Goal: Transaction & Acquisition: Purchase product/service

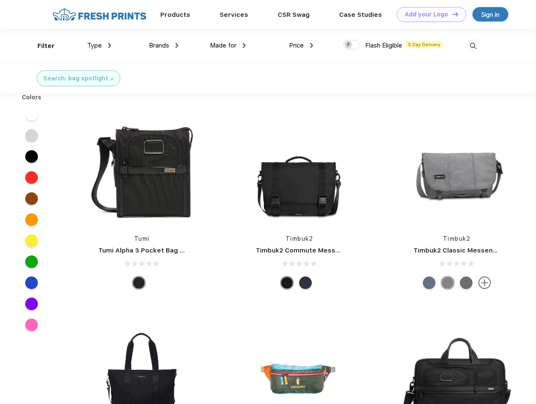
scroll to position [0, 0]
click at [429, 14] on link "Add your Logo Design Tool" at bounding box center [431, 14] width 69 height 15
click at [0, 0] on div "Design Tool" at bounding box center [0, 0] width 0 height 0
click at [452, 14] on link "Add your Logo Design Tool" at bounding box center [431, 14] width 69 height 15
click at [40, 46] on div "Filter" at bounding box center [45, 46] width 17 height 10
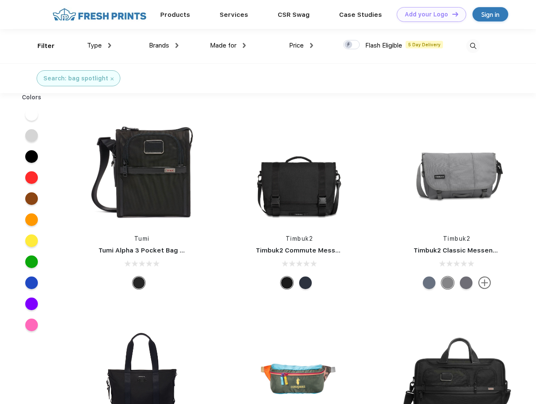
click at [99, 45] on span "Type" at bounding box center [94, 46] width 15 height 8
click at [164, 45] on span "Brands" at bounding box center [159, 46] width 20 height 8
click at [228, 45] on span "Made for" at bounding box center [223, 46] width 27 height 8
click at [301, 45] on span "Price" at bounding box center [296, 46] width 15 height 8
click at [352, 45] on div at bounding box center [352, 44] width 16 height 9
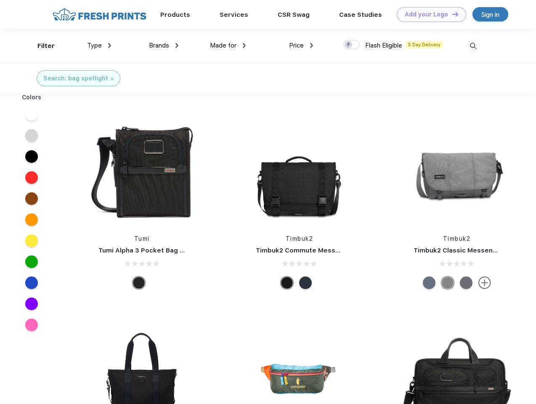
click at [349, 45] on input "checkbox" at bounding box center [346, 42] width 5 height 5
click at [473, 46] on img at bounding box center [473, 46] width 14 height 14
